Goal: Information Seeking & Learning: Check status

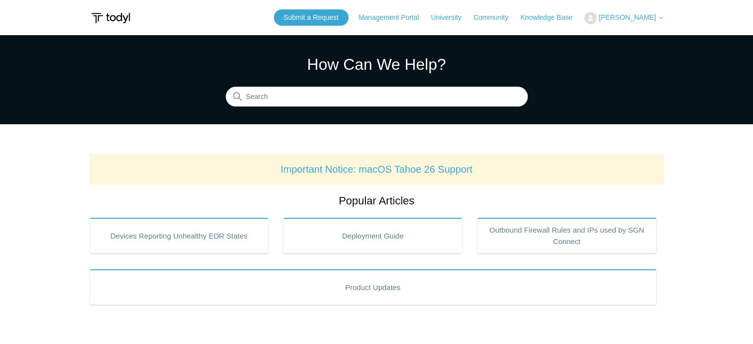
click at [651, 18] on span "[PERSON_NAME]" at bounding box center [626, 17] width 57 height 8
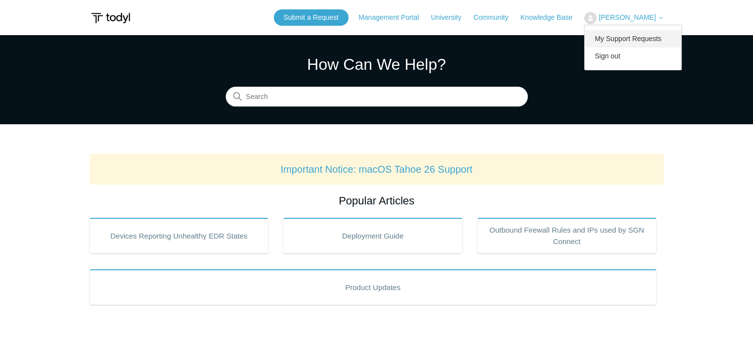
click at [636, 36] on link "My Support Requests" at bounding box center [632, 38] width 96 height 17
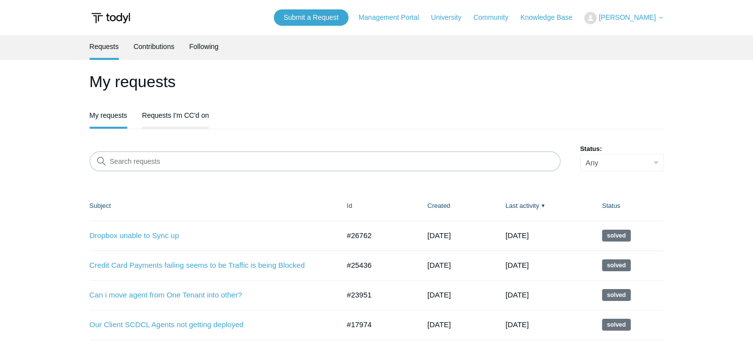
click at [174, 113] on link "Requests I'm CC'd on" at bounding box center [175, 114] width 67 height 21
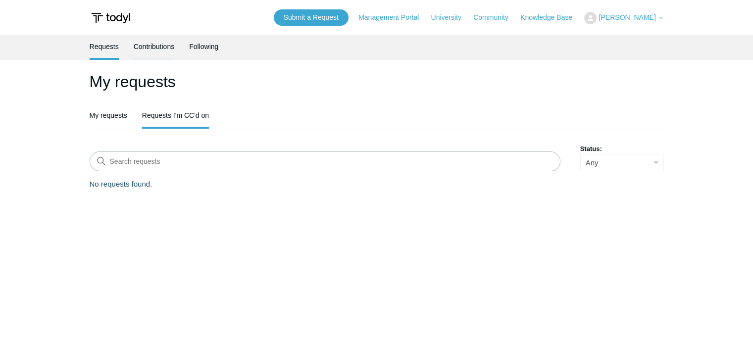
click at [158, 48] on link "Contributions" at bounding box center [154, 45] width 41 height 21
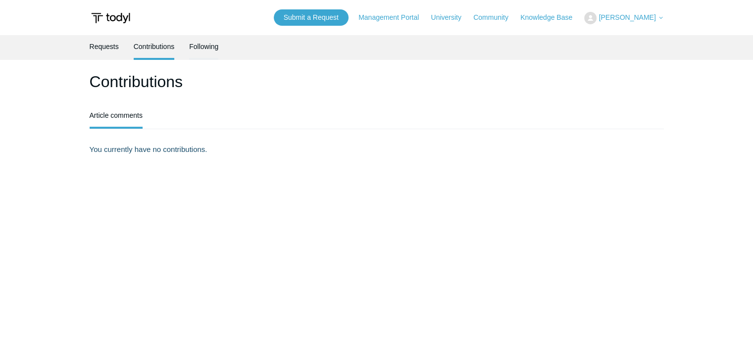
click at [204, 49] on link "Following" at bounding box center [203, 45] width 29 height 21
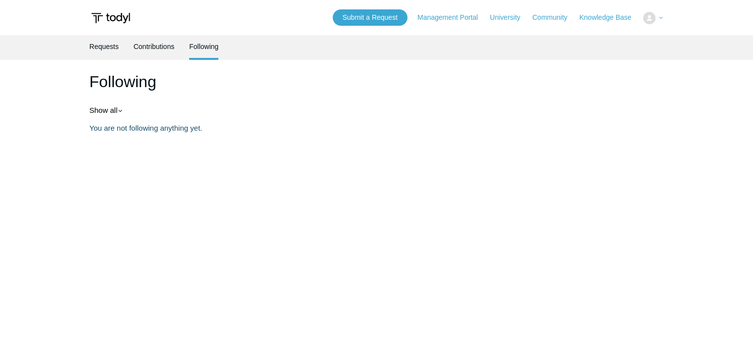
click at [104, 47] on link "Requests" at bounding box center [104, 46] width 29 height 23
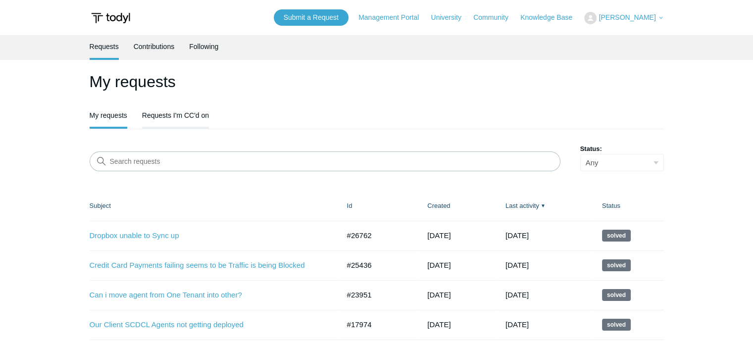
click at [177, 114] on link "Requests I'm CC'd on" at bounding box center [175, 114] width 67 height 21
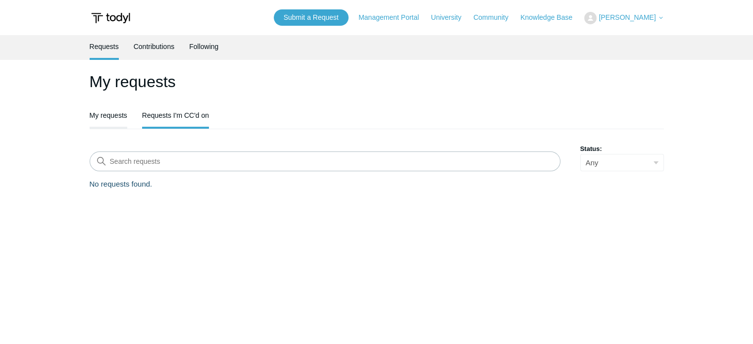
click at [118, 112] on link "My requests" at bounding box center [109, 114] width 38 height 21
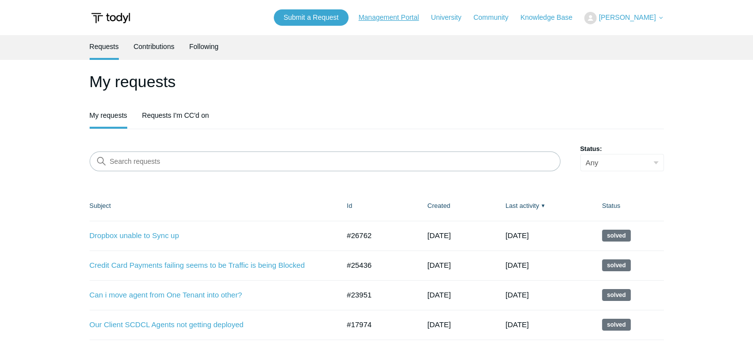
click at [429, 17] on link "Management Portal" at bounding box center [393, 17] width 70 height 10
